Goal: Transaction & Acquisition: Purchase product/service

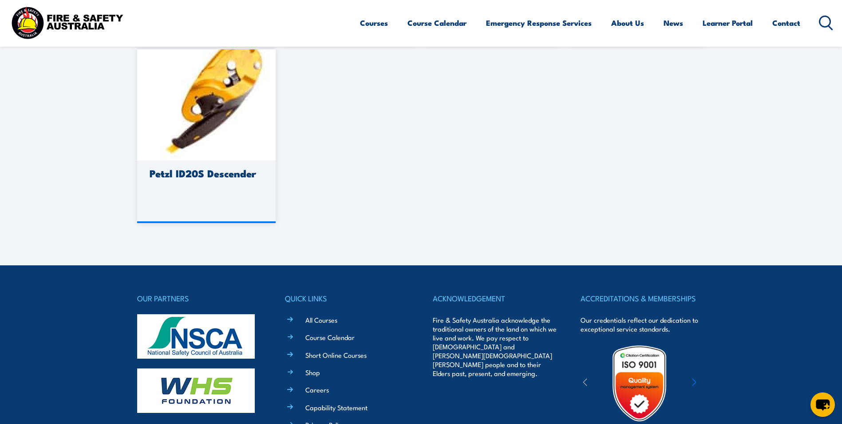
scroll to position [986, 0]
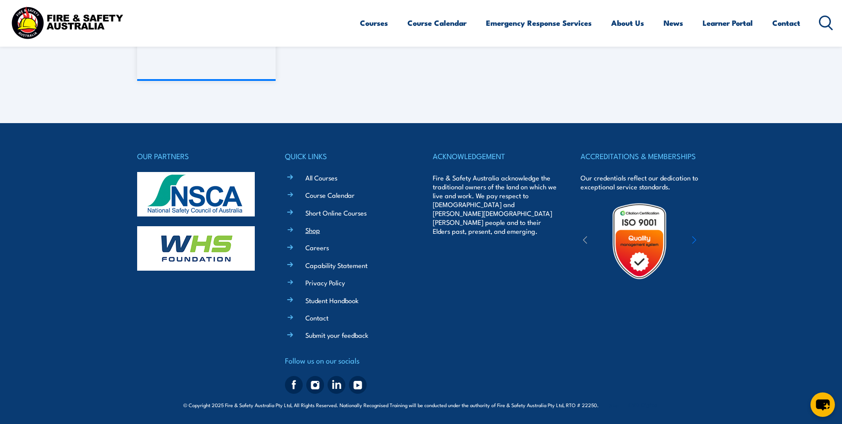
click at [312, 233] on link "Shop" at bounding box center [312, 229] width 15 height 9
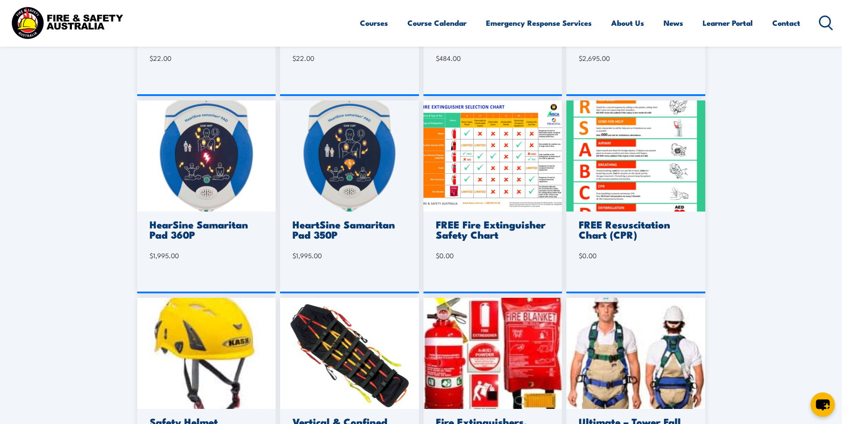
scroll to position [577, 0]
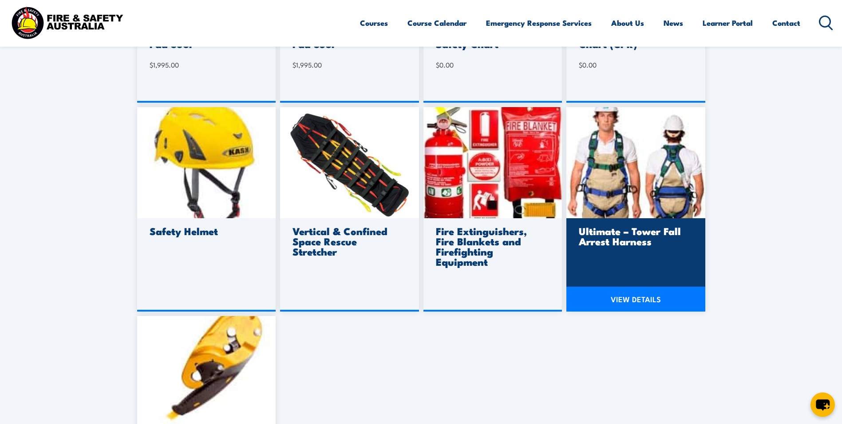
click at [635, 193] on img at bounding box center [635, 162] width 139 height 111
